Goal: Information Seeking & Learning: Compare options

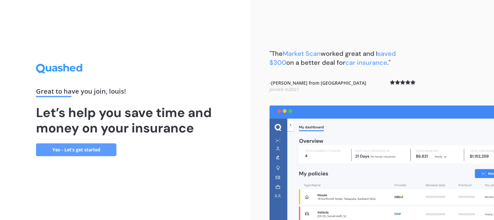
click at [90, 153] on link "Yes - Let’s get started" at bounding box center [76, 150] width 80 height 13
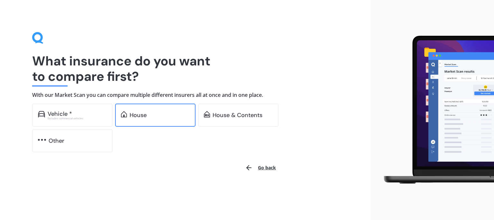
click at [132, 118] on div "House" at bounding box center [137, 115] width 17 height 6
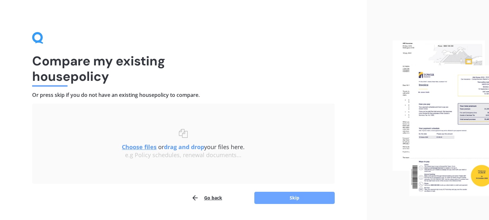
click at [292, 199] on button "Skip" at bounding box center [294, 198] width 80 height 12
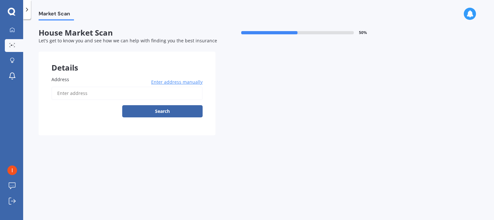
click at [172, 82] on span "Enter address manually" at bounding box center [176, 82] width 51 height 6
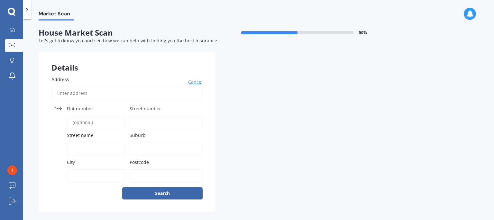
click at [149, 107] on span "Street number" at bounding box center [144, 109] width 31 height 6
click at [149, 116] on input "Street number" at bounding box center [165, 122] width 73 height 13
type input "14 Brewste"
click at [121, 93] on input "Address" at bounding box center [126, 93] width 151 height 13
type input "1"
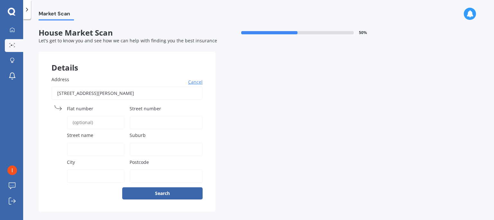
type input "[STREET_ADDRESS][PERSON_NAME][PERSON_NAME]"
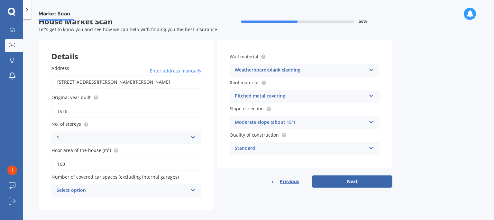
scroll to position [17, 0]
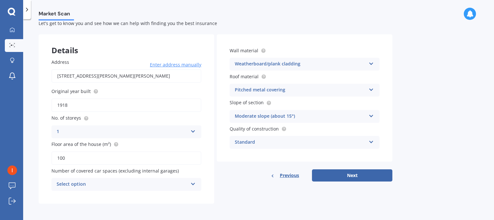
click at [193, 184] on icon at bounding box center [192, 183] width 5 height 4
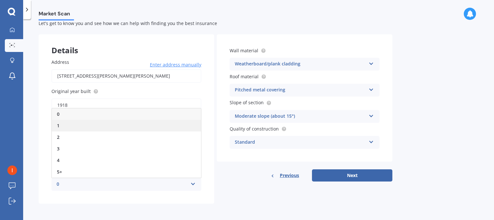
click at [81, 123] on div "1" at bounding box center [126, 126] width 149 height 12
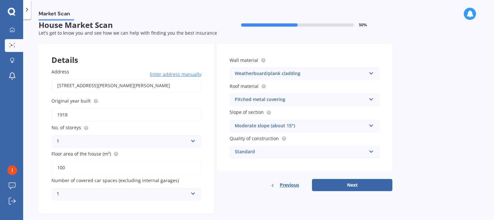
scroll to position [0, 0]
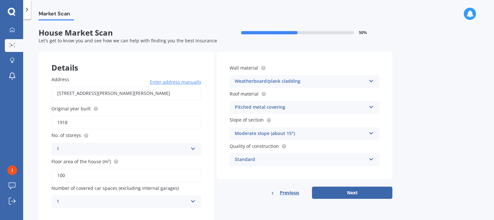
click at [371, 106] on icon at bounding box center [370, 106] width 5 height 4
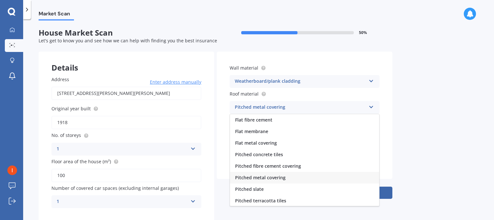
click at [278, 179] on span "Pitched metal covering" at bounding box center [260, 178] width 50 height 6
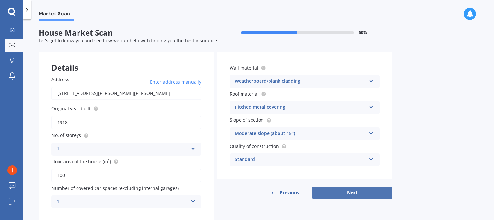
click at [346, 198] on button "Next" at bounding box center [352, 193] width 80 height 12
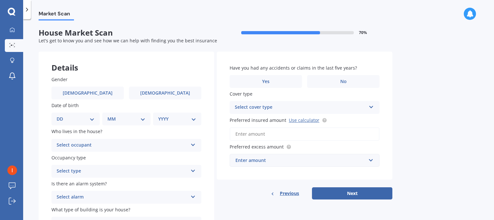
click at [85, 85] on div "Gender [DEMOGRAPHIC_DATA] [DEMOGRAPHIC_DATA]" at bounding box center [126, 87] width 150 height 23
click at [87, 92] on span "[DEMOGRAPHIC_DATA]" at bounding box center [87, 93] width 51 height 5
click at [0, 0] on input "[DEMOGRAPHIC_DATA]" at bounding box center [0, 0] width 0 height 0
click at [92, 120] on select "DD 01 02 03 04 05 06 07 08 09 10 11 12 13 14 15 16 17 18 19 20 21 22 23 24 25 2…" at bounding box center [76, 119] width 38 height 7
select select "23"
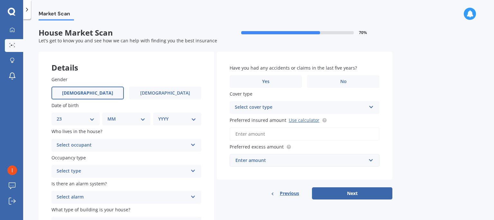
click at [62, 116] on select "DD 01 02 03 04 05 06 07 08 09 10 11 12 13 14 15 16 17 18 19 20 21 22 23 24 25 2…" at bounding box center [76, 119] width 38 height 7
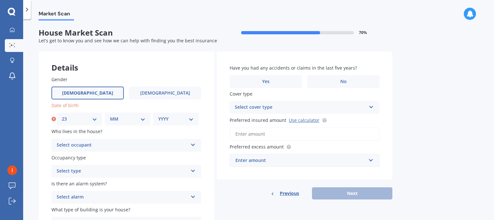
click at [140, 119] on select "MM 01 02 03 04 05 06 07 08 09 10 11 12" at bounding box center [127, 119] width 35 height 7
select select "01"
click at [110, 116] on select "MM 01 02 03 04 05 06 07 08 09 10 11 12" at bounding box center [127, 119] width 35 height 7
click at [188, 119] on select "YYYY 2009 2008 2007 2006 2005 2004 2003 2002 2001 2000 1999 1998 1997 1996 1995…" at bounding box center [175, 119] width 35 height 7
select select "1975"
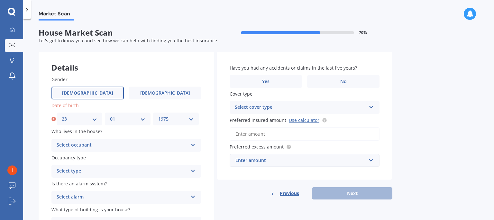
click at [158, 116] on select "YYYY 2009 2008 2007 2006 2005 2004 2003 2002 2001 2000 1999 1998 1997 1996 1995…" at bounding box center [175, 119] width 35 height 7
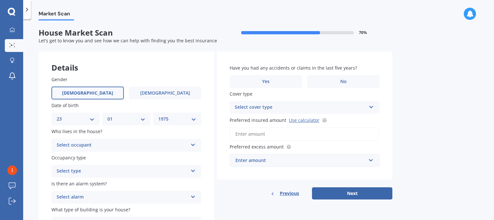
click at [92, 146] on div "Select occupant" at bounding box center [122, 146] width 131 height 8
click at [79, 156] on div "Owner" at bounding box center [126, 158] width 149 height 12
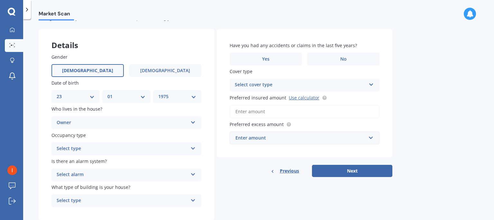
scroll to position [32, 0]
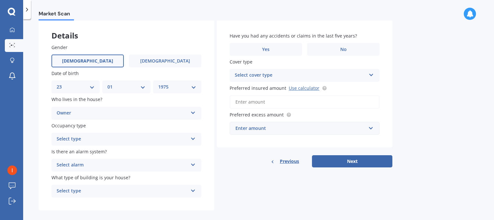
click at [86, 136] on div "Select type" at bounding box center [122, 140] width 131 height 8
click at [79, 153] on span "Permanent" at bounding box center [69, 152] width 24 height 6
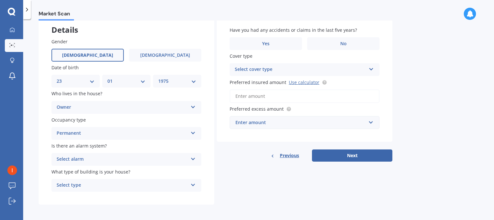
scroll to position [40, 0]
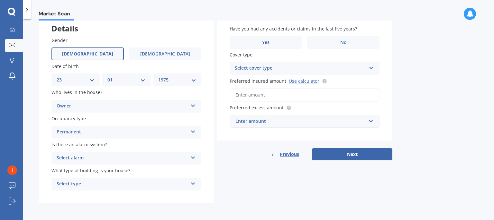
click at [97, 157] on div "Select alarm" at bounding box center [122, 159] width 131 height 8
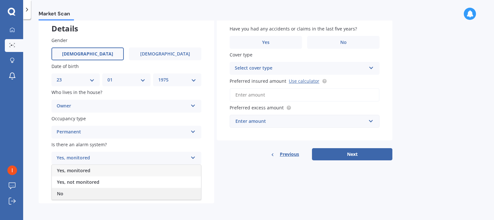
click at [59, 192] on span "No" at bounding box center [60, 194] width 6 height 6
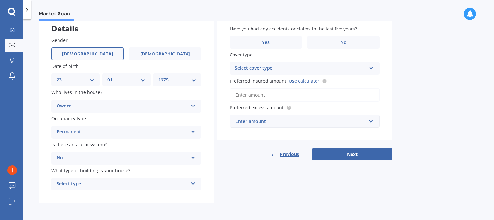
click at [114, 183] on div "Select type" at bounding box center [122, 185] width 131 height 8
click at [75, 147] on span "Freestanding" at bounding box center [71, 149] width 29 height 6
click at [344, 40] on span "No" at bounding box center [343, 42] width 6 height 5
click at [0, 0] on input "No" at bounding box center [0, 0] width 0 height 0
click at [372, 69] on icon at bounding box center [370, 67] width 5 height 4
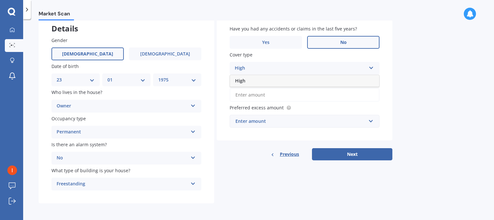
click at [433, 87] on div "Market Scan House Market Scan 70 % Let's get to know you and see how we can hel…" at bounding box center [258, 121] width 470 height 201
click at [263, 95] on input "Preferred insured amount Use calculator" at bounding box center [304, 94] width 150 height 13
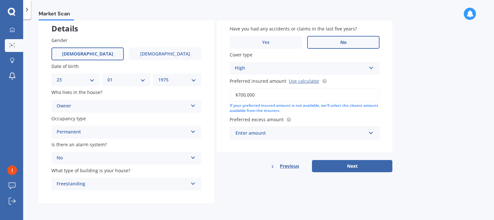
type input "$700,000"
click at [369, 134] on input "text" at bounding box center [302, 133] width 144 height 12
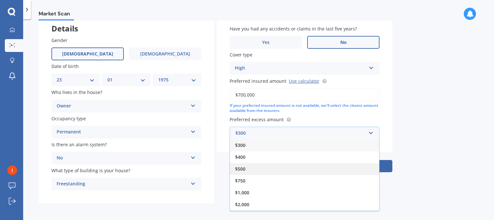
click at [282, 165] on div "$500" at bounding box center [304, 169] width 149 height 12
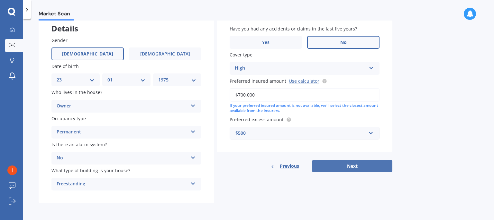
click at [352, 165] on button "Next" at bounding box center [352, 166] width 80 height 12
select select "23"
select select "01"
select select "1975"
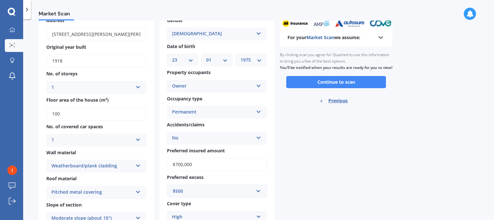
scroll to position [0, 0]
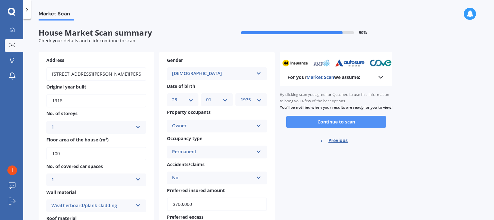
click at [320, 128] on button "Continue to scan" at bounding box center [336, 122] width 100 height 12
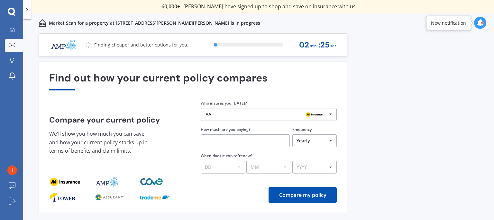
click at [331, 112] on icon at bounding box center [331, 115] width 10 height 12
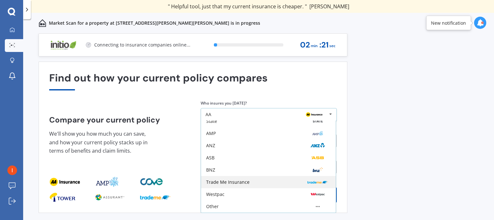
scroll to position [12, 0]
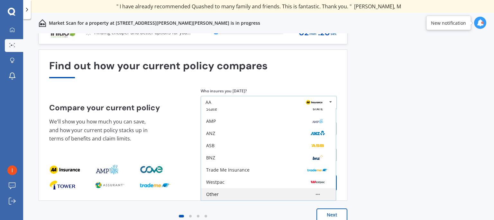
click at [239, 191] on div "Other" at bounding box center [268, 195] width 135 height 12
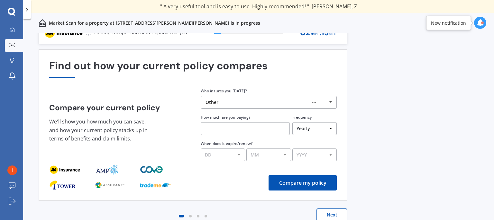
click at [220, 125] on input "text" at bounding box center [245, 128] width 89 height 13
type input "$3,200.00"
click at [239, 155] on select "DD 01 02 03 04 05 06 07 08 09 10 11 12 13 14 15 16 17 18 19 20 21 22 23 24 25 2…" at bounding box center [223, 155] width 44 height 13
select select "18"
click at [201, 149] on select "DD 01 02 03 04 05 06 07 08 09 10 11 12 13 14 15 16 17 18 19 20 21 22 23 24 25 2…" at bounding box center [223, 155] width 44 height 13
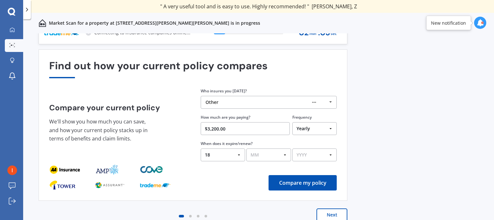
click at [284, 153] on select "MM 01 02 03 04 05 06 07 08 09 10 11 12" at bounding box center [268, 155] width 44 height 13
select select "08"
click at [246, 149] on select "MM 01 02 03 04 05 06 07 08 09 10 11 12" at bounding box center [268, 155] width 44 height 13
click at [315, 157] on select "YYYY 2026 2025 2024" at bounding box center [314, 155] width 44 height 13
select select "2025"
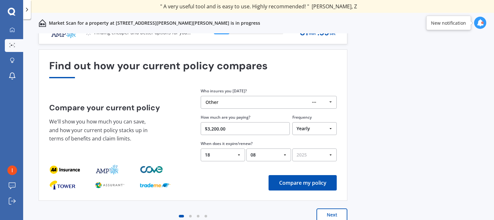
click at [292, 149] on select "YYYY 2026 2025 2024" at bounding box center [314, 155] width 44 height 13
click at [313, 183] on button "Compare my policy" at bounding box center [302, 182] width 68 height 15
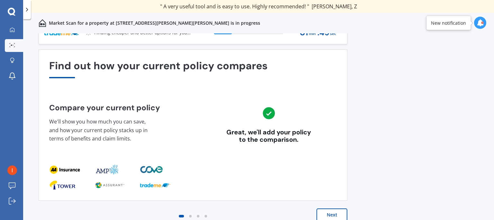
click at [331, 215] on button "Next" at bounding box center [331, 215] width 31 height 13
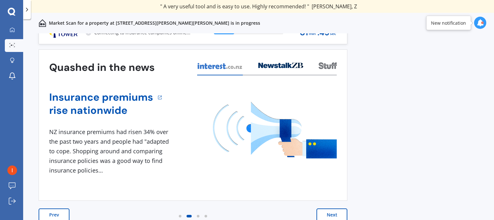
click at [333, 212] on button "Next" at bounding box center [331, 215] width 31 height 13
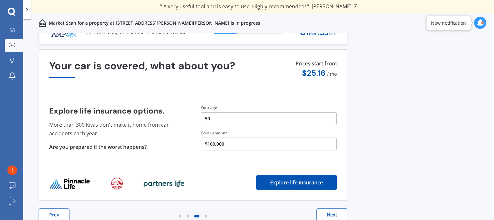
click at [335, 214] on button "Next" at bounding box center [331, 215] width 31 height 13
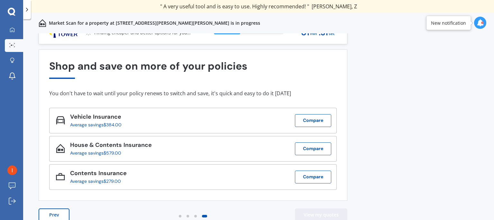
click at [327, 215] on button "View my quotes" at bounding box center [321, 215] width 52 height 13
click at [59, 212] on button "Prev" at bounding box center [54, 215] width 31 height 13
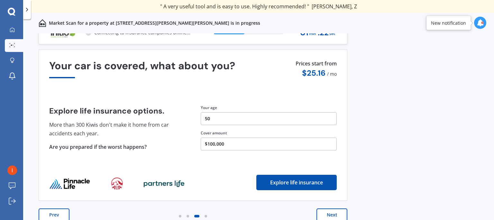
click at [329, 215] on button "Next" at bounding box center [331, 215] width 31 height 13
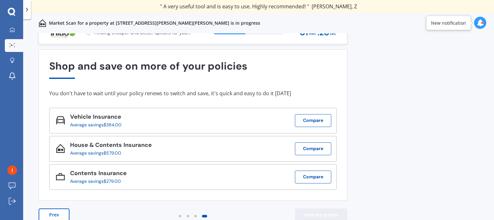
click at [324, 213] on button "View my quotes" at bounding box center [321, 215] width 52 height 13
click at [480, 25] on icon at bounding box center [479, 22] width 7 height 7
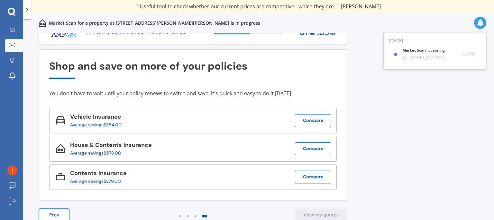
scroll to position [0, 0]
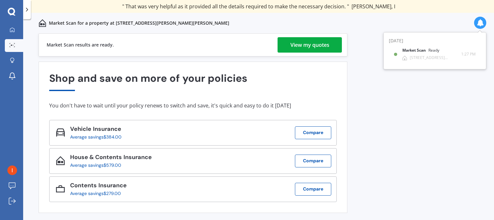
click at [317, 43] on div "View my quotes" at bounding box center [309, 44] width 39 height 15
